Goal: Navigation & Orientation: Find specific page/section

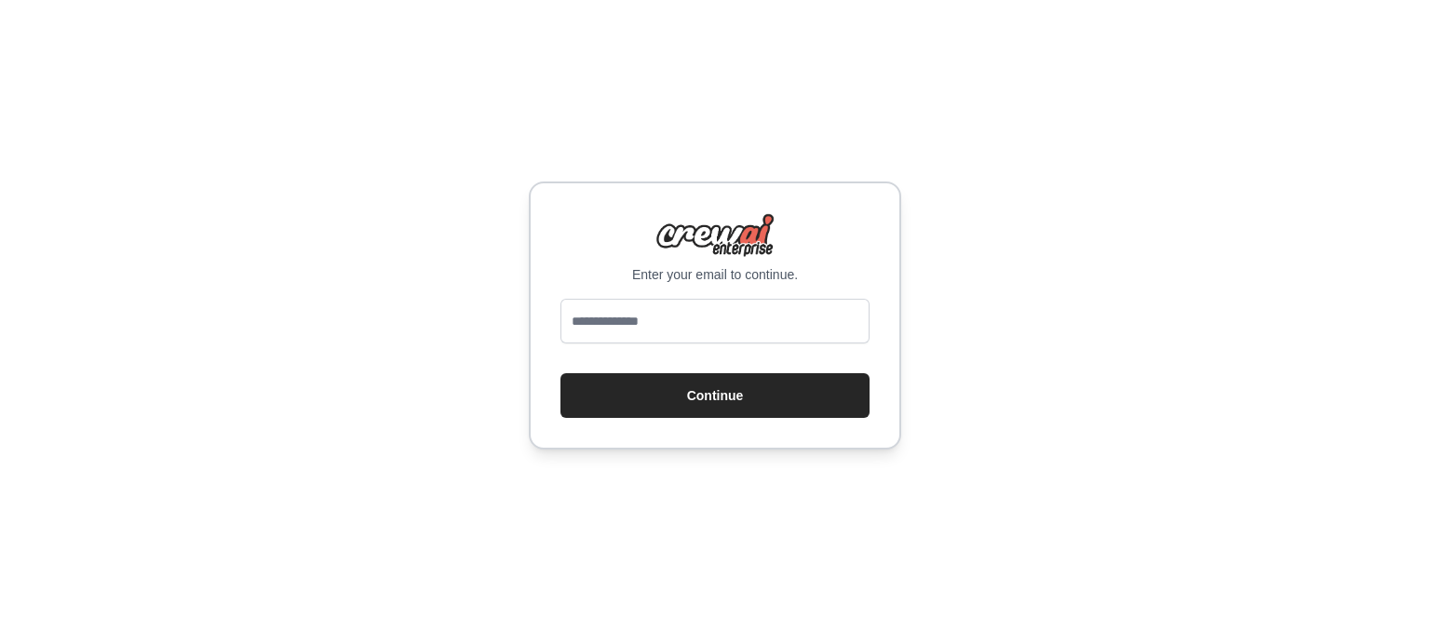
click at [700, 318] on input "email" at bounding box center [715, 321] width 309 height 45
type input "*"
type input "**********"
click at [561, 373] on button "Continue" at bounding box center [715, 395] width 309 height 45
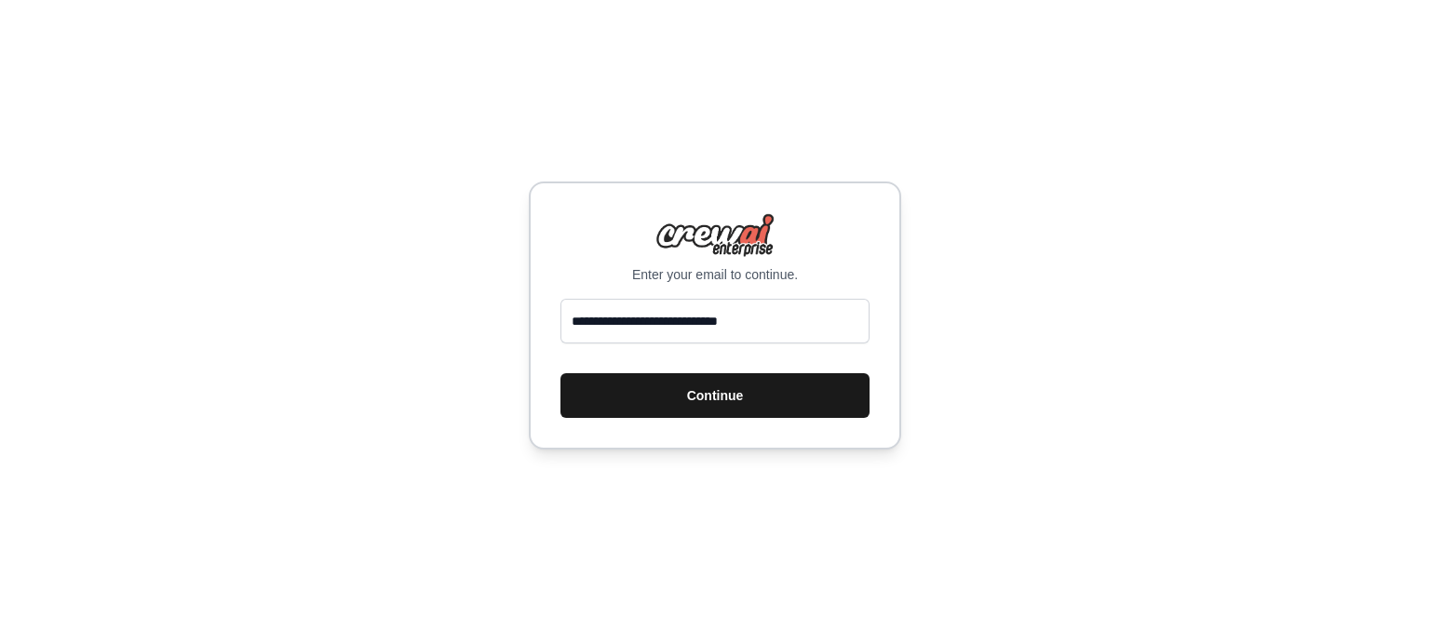
click at [719, 402] on button "Continue" at bounding box center [715, 395] width 309 height 45
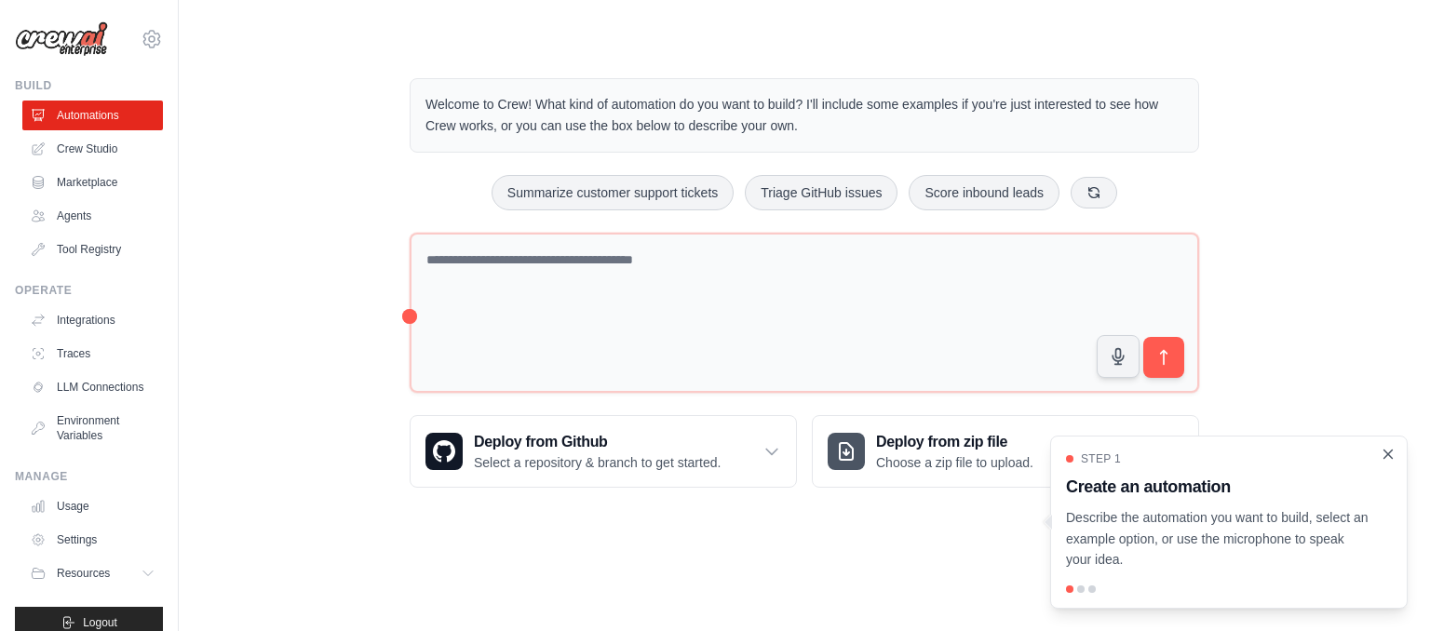
click at [1395, 457] on icon "Close walkthrough" at bounding box center [1388, 454] width 17 height 17
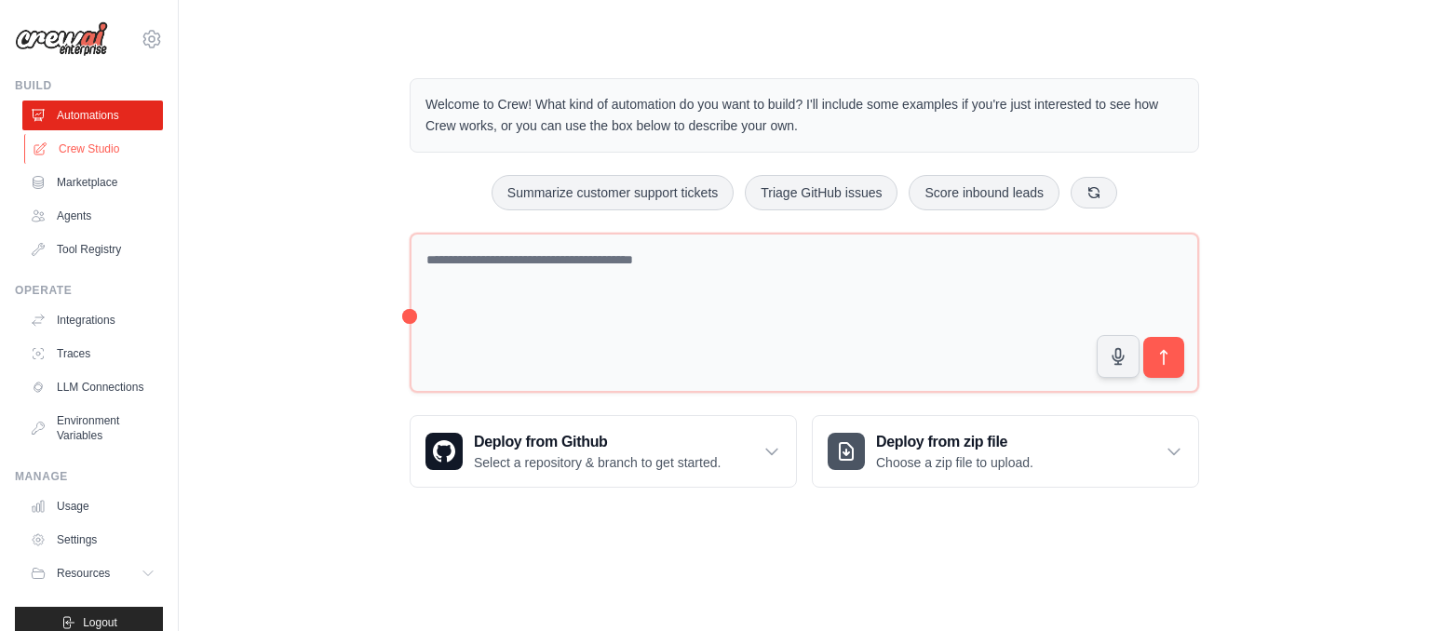
click at [129, 157] on link "Crew Studio" at bounding box center [94, 149] width 141 height 30
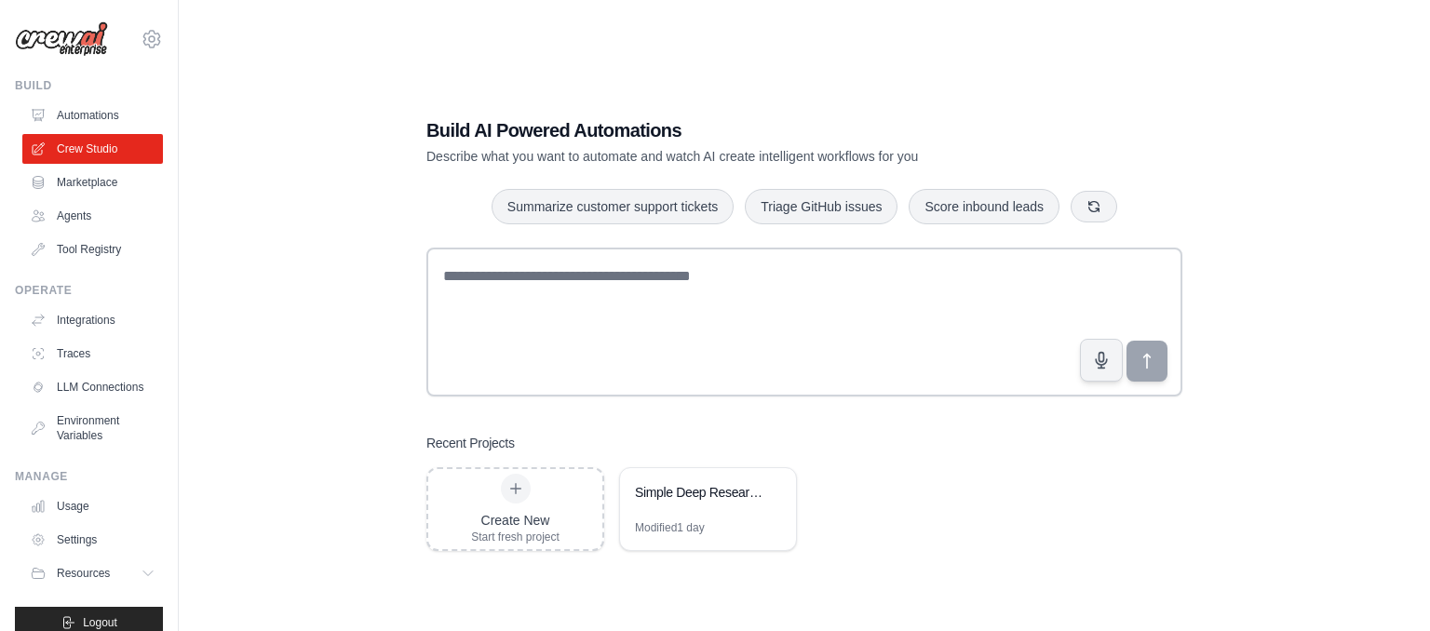
click at [866, 561] on div "Build AI Powered Automations Describe what you want to automate and watch AI cr…" at bounding box center [804, 335] width 801 height 494
